Goal: Use online tool/utility: Utilize a website feature to perform a specific function

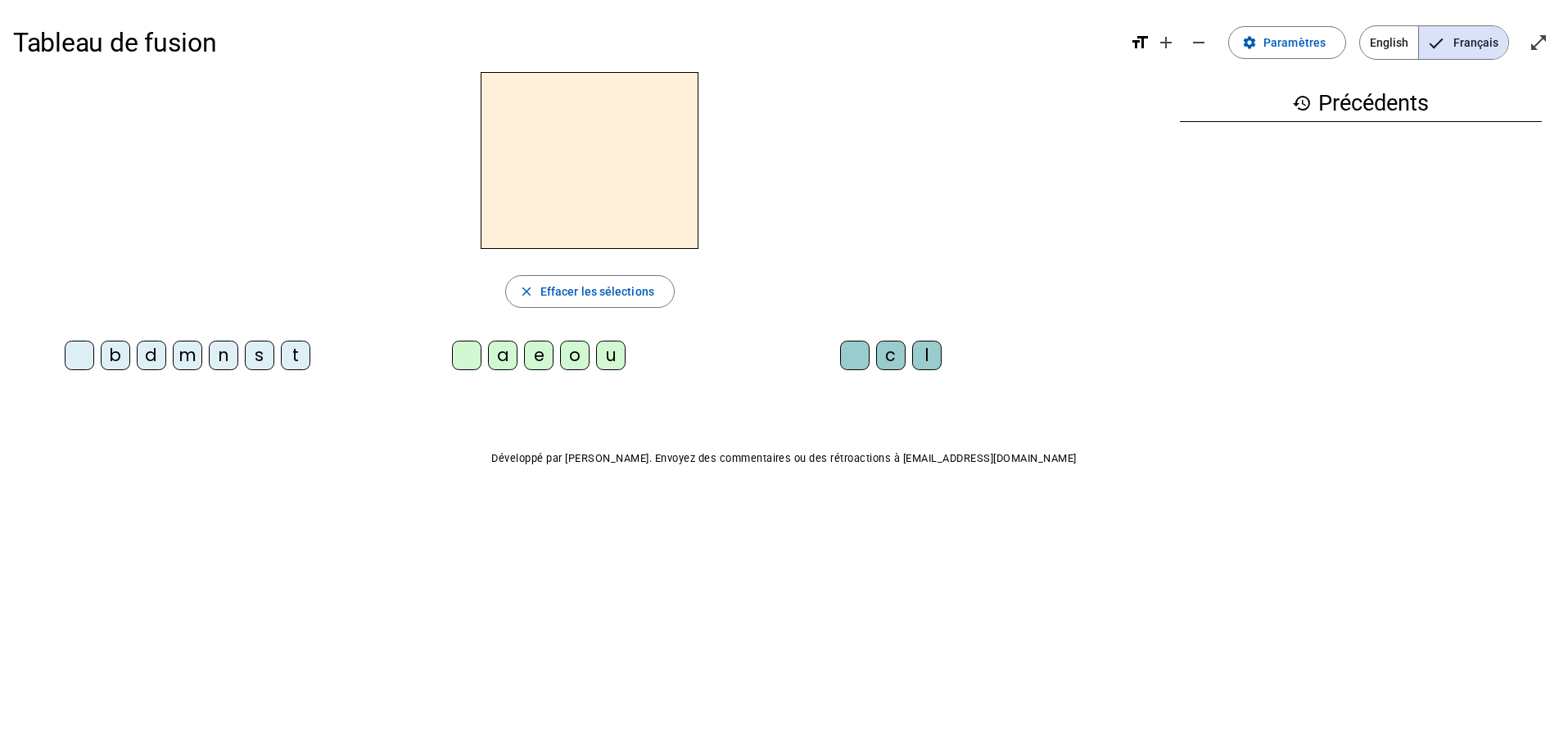
click at [153, 349] on div "d" at bounding box center [151, 355] width 30 height 30
click at [624, 355] on div "u" at bounding box center [611, 355] width 30 height 30
click at [895, 362] on div "c" at bounding box center [891, 355] width 30 height 30
click at [846, 355] on div at bounding box center [855, 355] width 30 height 30
click at [540, 352] on div "e" at bounding box center [539, 355] width 30 height 30
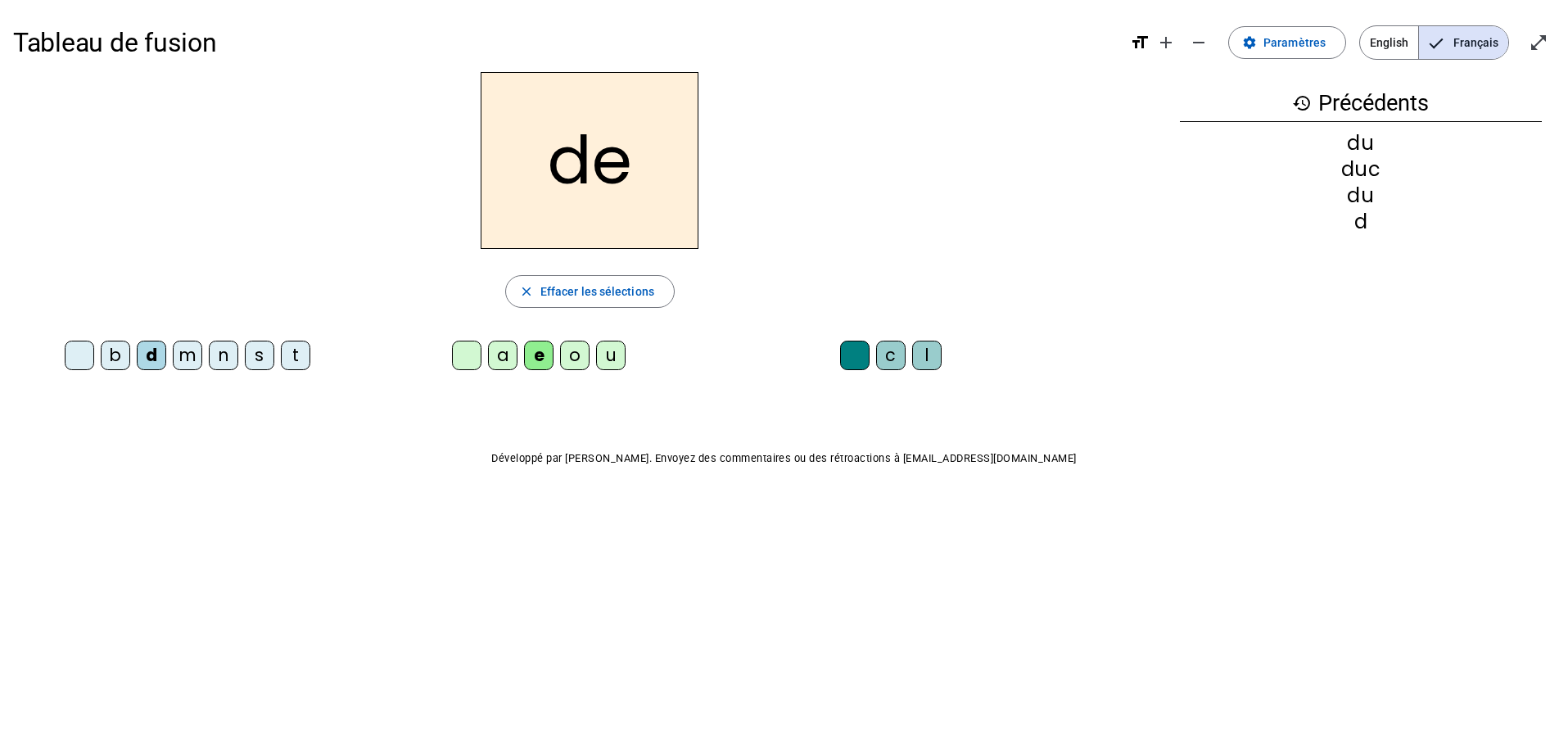
click at [226, 359] on div "n" at bounding box center [223, 355] width 30 height 30
click at [187, 350] on div "m" at bounding box center [187, 355] width 30 height 30
click at [265, 359] on div "s" at bounding box center [259, 355] width 30 height 30
click at [611, 358] on div "u" at bounding box center [611, 355] width 30 height 30
click at [300, 352] on div "t" at bounding box center [295, 355] width 30 height 30
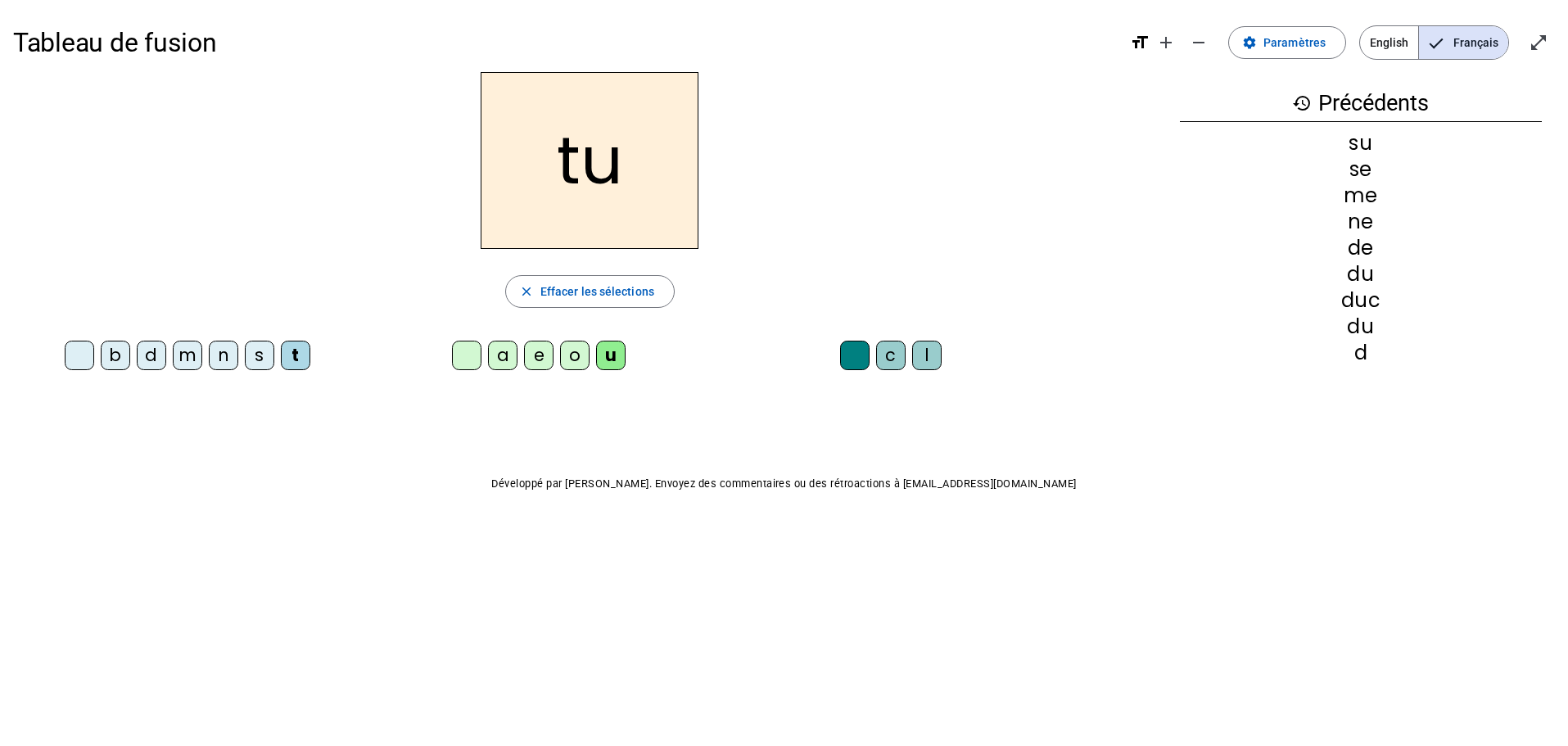
click at [512, 355] on div "a" at bounding box center [503, 355] width 30 height 30
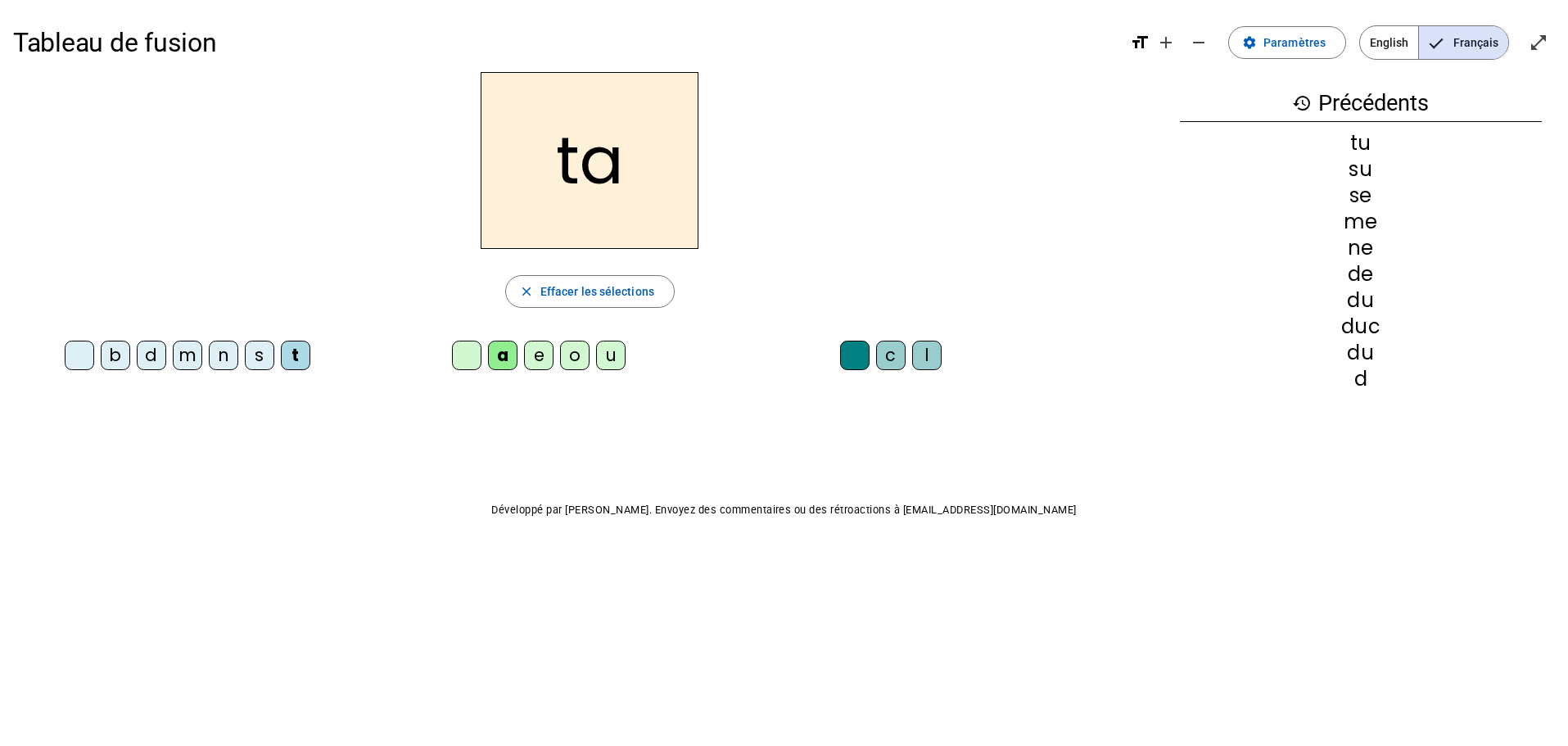
click at [889, 359] on div "c" at bounding box center [891, 355] width 30 height 30
click at [113, 352] on div "b" at bounding box center [115, 355] width 30 height 30
click at [256, 353] on div "s" at bounding box center [259, 355] width 30 height 30
click at [533, 351] on div "e" at bounding box center [539, 355] width 30 height 30
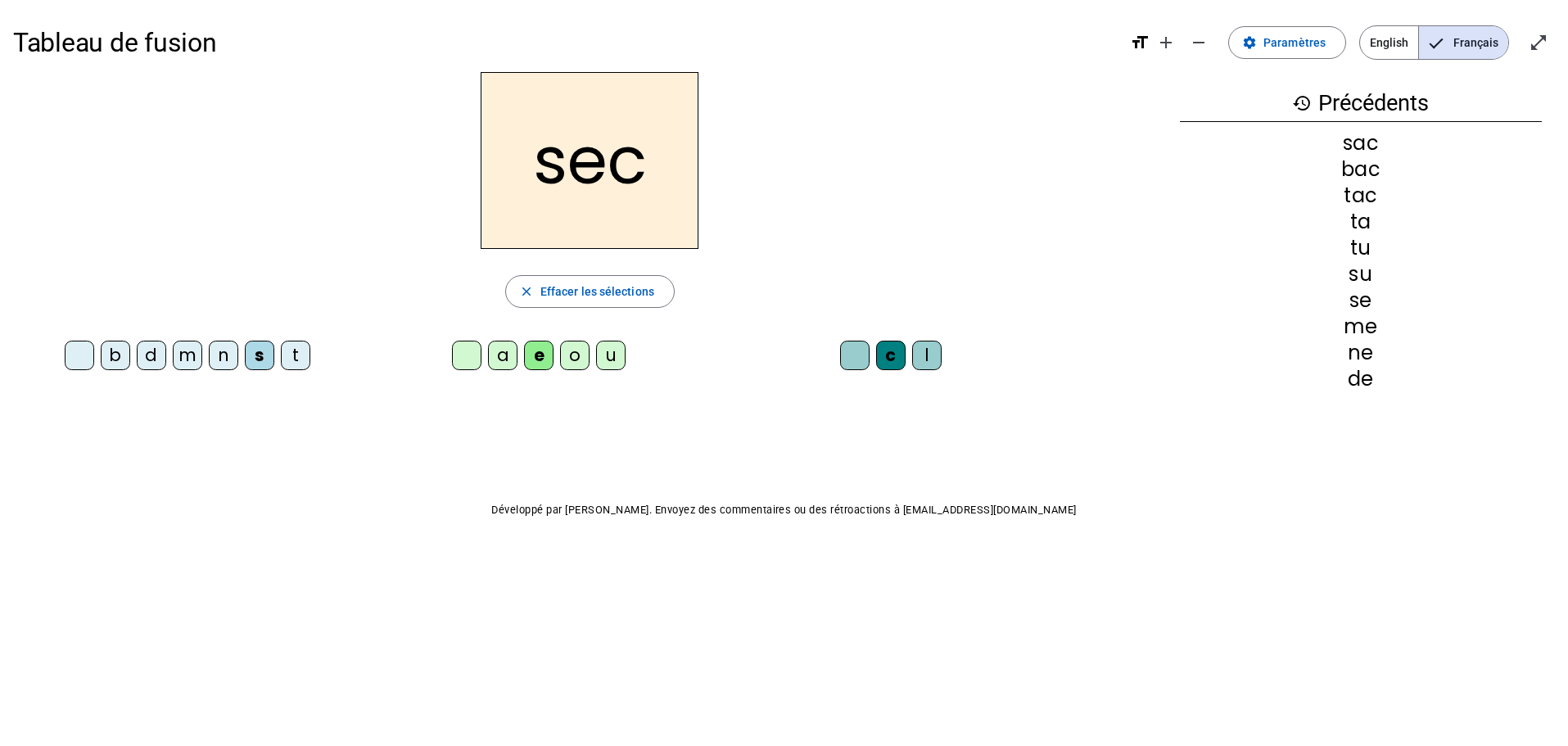
click at [938, 352] on div "l" at bounding box center [927, 355] width 30 height 30
click at [580, 359] on div "o" at bounding box center [575, 355] width 30 height 30
